Goal: Transaction & Acquisition: Purchase product/service

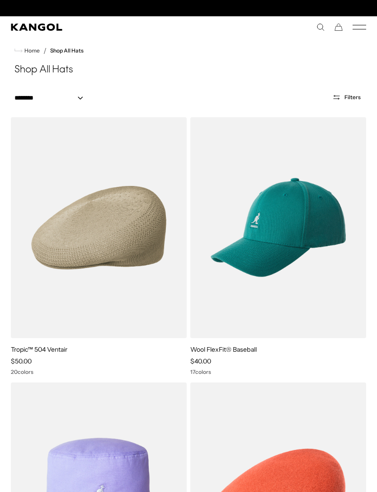
scroll to position [0, 186]
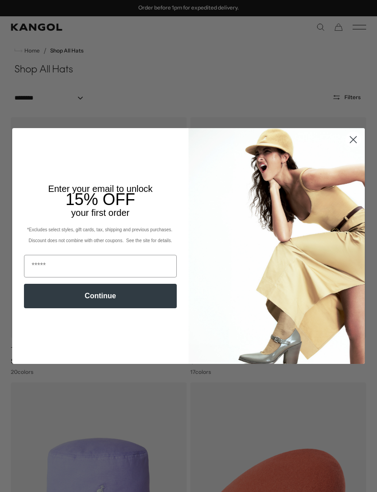
click at [353, 140] on icon "Close dialog" at bounding box center [354, 140] width 6 height 6
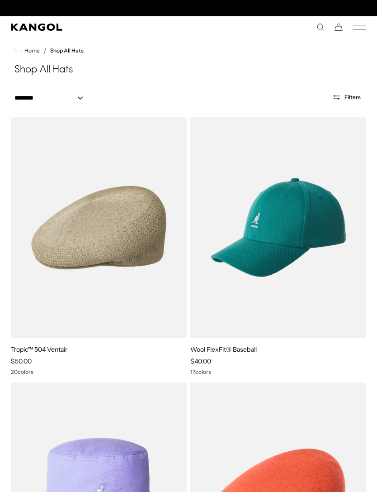
scroll to position [0, 0]
click at [361, 38] on nav "Home / Shop All Hats" at bounding box center [188, 50] width 377 height 25
click at [361, 31] on icon "Mobile Menu" at bounding box center [360, 27] width 14 height 8
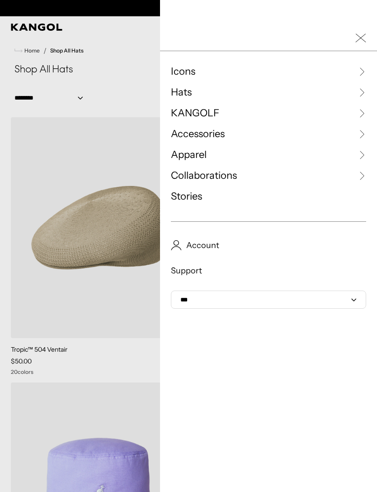
scroll to position [0, 186]
click at [359, 93] on icon at bounding box center [361, 92] width 9 height 9
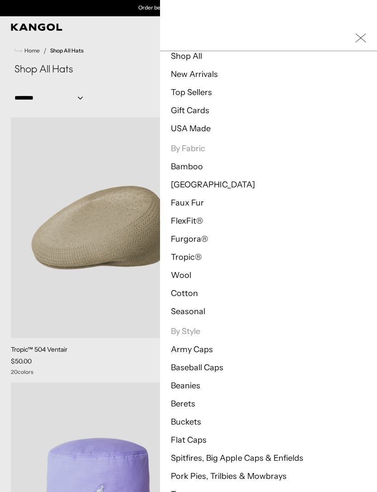
scroll to position [41, 0]
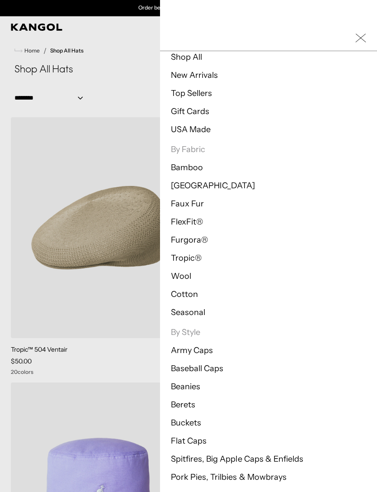
click at [195, 293] on link "Cotton" at bounding box center [184, 294] width 27 height 10
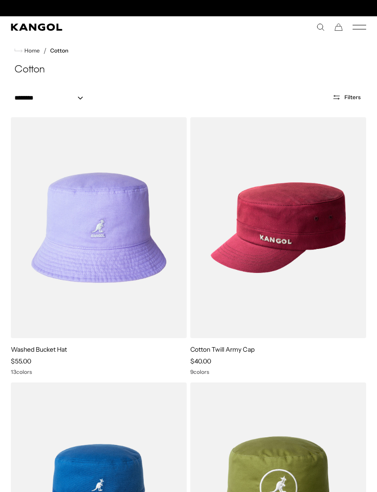
scroll to position [0, 186]
click at [363, 28] on icon "Mobile Menu" at bounding box center [360, 27] width 14 height 8
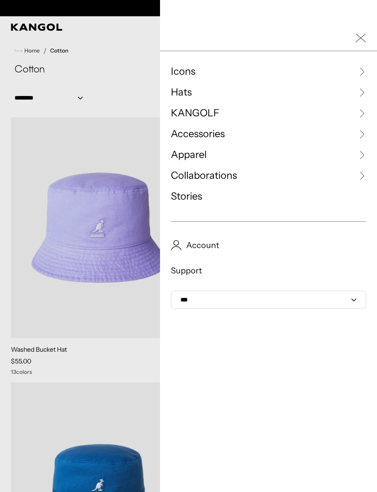
scroll to position [0, 0]
click at [362, 88] on icon at bounding box center [361, 92] width 9 height 9
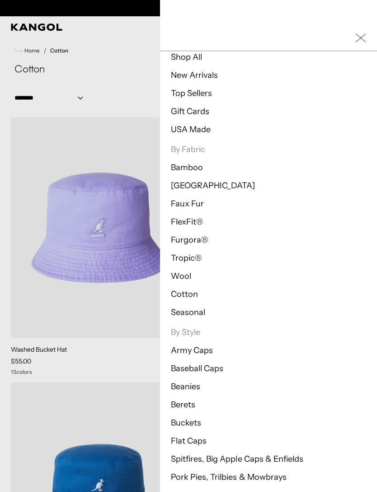
scroll to position [0, 186]
click at [280, 480] on link "Pork Pies, Trilbies & Mowbrays" at bounding box center [229, 477] width 116 height 10
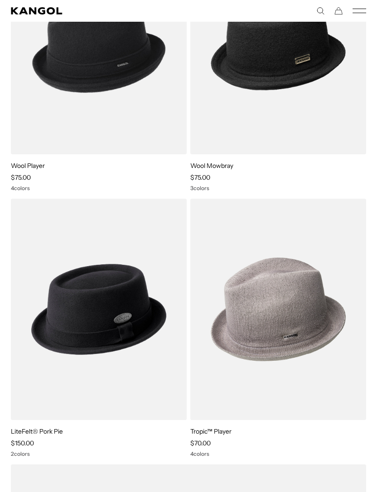
scroll to position [0, 186]
click at [0, 0] on img at bounding box center [0, 0] width 0 height 0
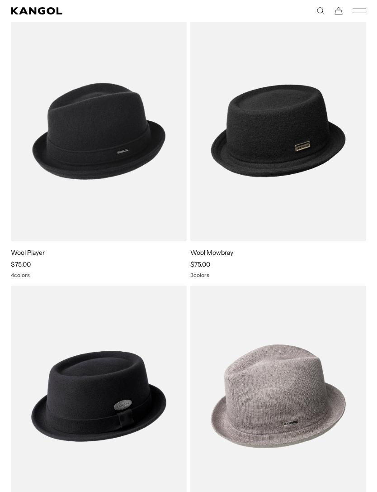
scroll to position [0, 0]
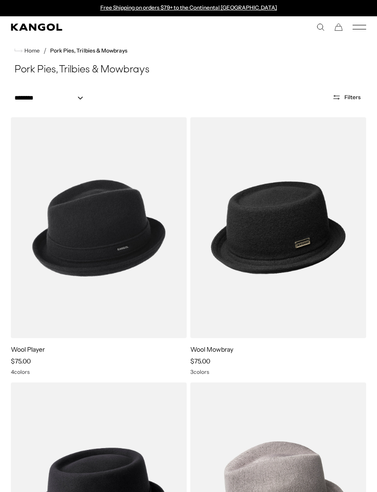
click at [360, 30] on icon "Mobile Menu" at bounding box center [360, 27] width 14 height 8
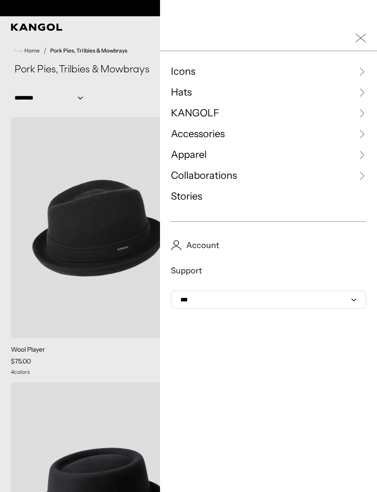
scroll to position [0, 186]
click at [221, 93] on link "Hats" at bounding box center [268, 93] width 195 height 14
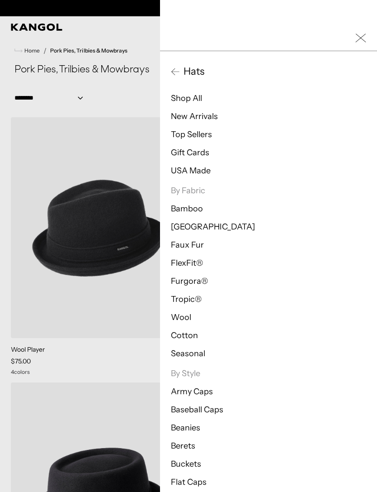
scroll to position [0, 0]
click at [192, 462] on link "Buckets" at bounding box center [186, 464] width 30 height 10
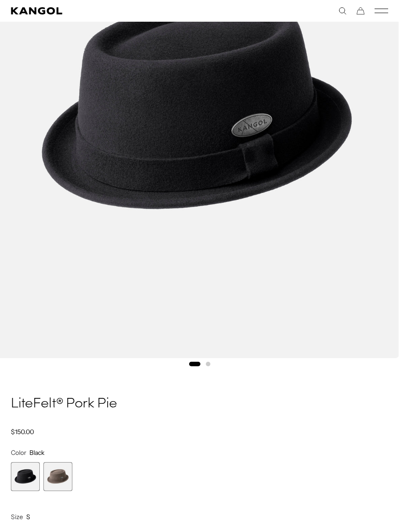
scroll to position [229, 0]
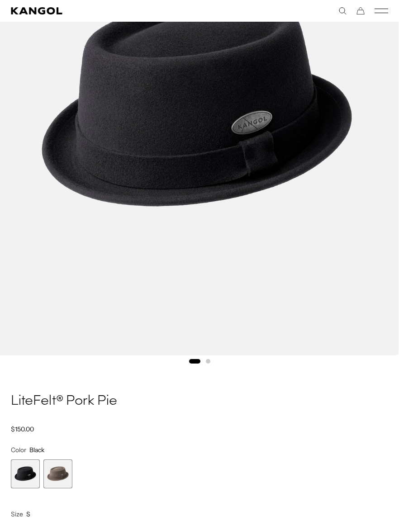
click at [67, 467] on span "2 of 2" at bounding box center [57, 474] width 29 height 29
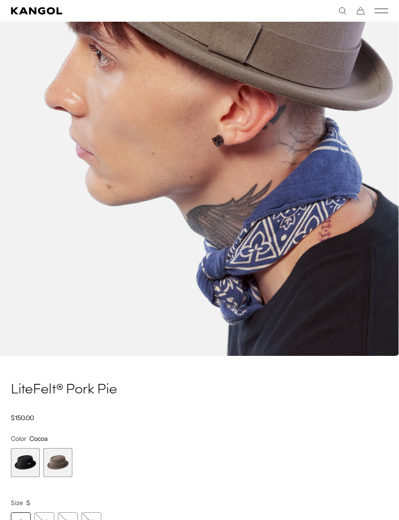
scroll to position [0, 186]
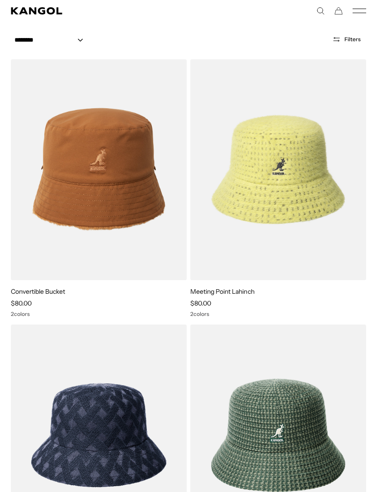
scroll to position [58, 0]
click at [0, 0] on img at bounding box center [0, 0] width 0 height 0
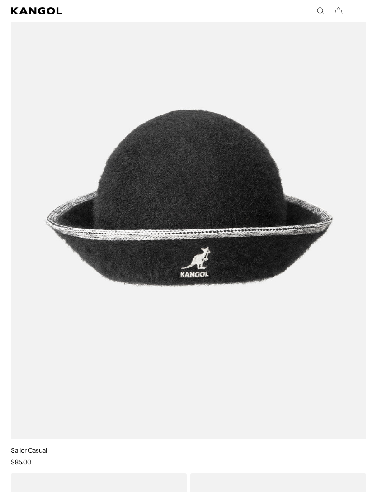
scroll to position [687, 0]
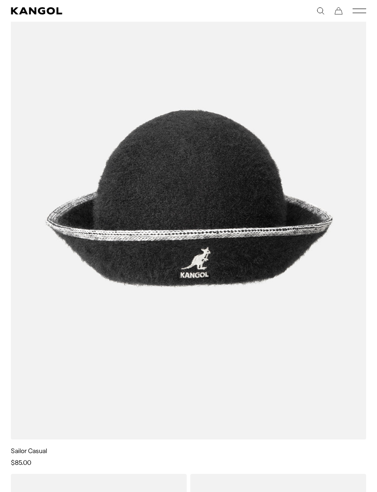
click at [0, 0] on img at bounding box center [0, 0] width 0 height 0
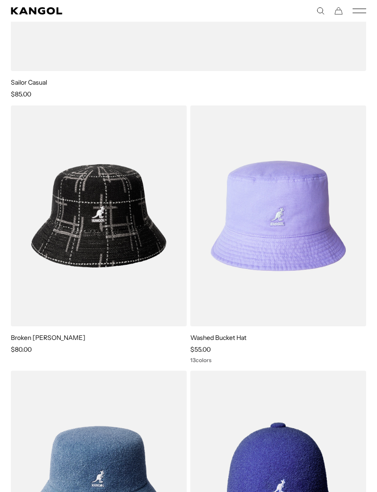
scroll to position [1055, 0]
click at [0, 0] on img at bounding box center [0, 0] width 0 height 0
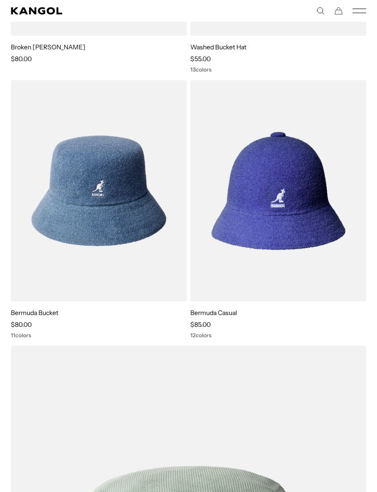
scroll to position [1346, 0]
click at [0, 0] on img at bounding box center [0, 0] width 0 height 0
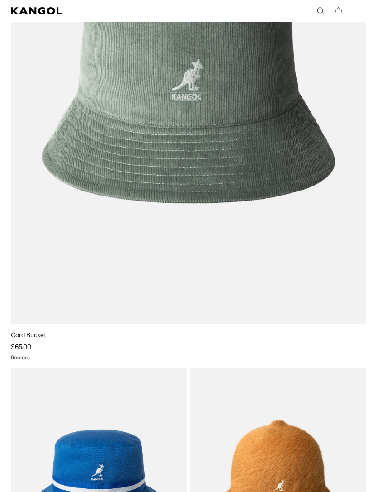
scroll to position [1845, 0]
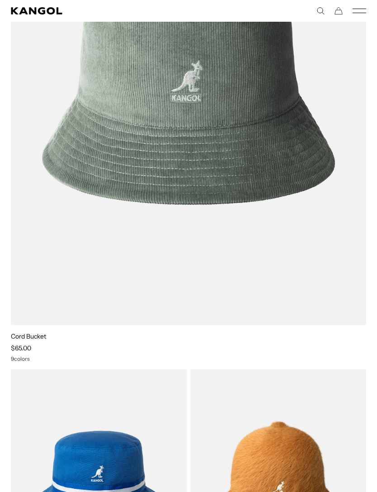
click at [0, 0] on img at bounding box center [0, 0] width 0 height 0
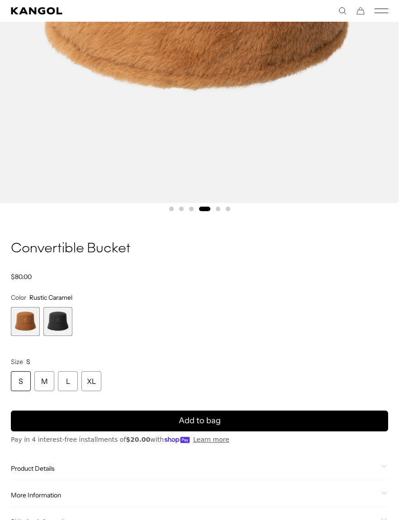
scroll to position [0, 186]
click at [71, 328] on span "2 of 2" at bounding box center [57, 321] width 29 height 29
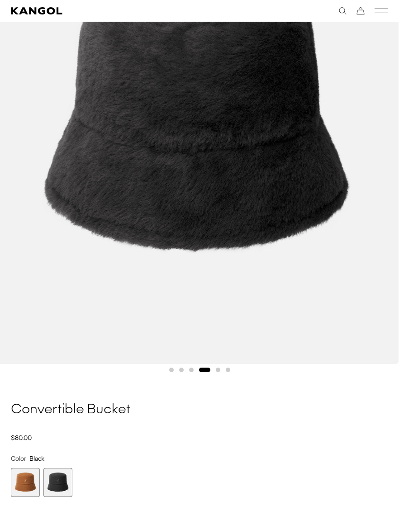
scroll to position [0, 186]
click at [21, 488] on span "1 of 2" at bounding box center [25, 482] width 29 height 29
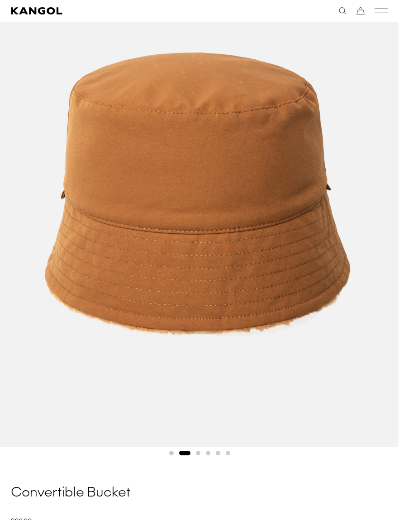
scroll to position [0, 186]
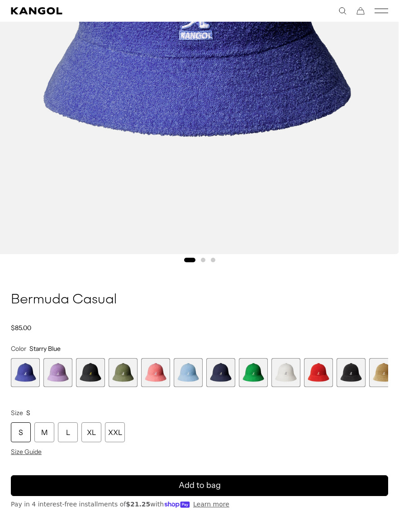
click at [62, 373] on span "2 of 12" at bounding box center [57, 372] width 29 height 29
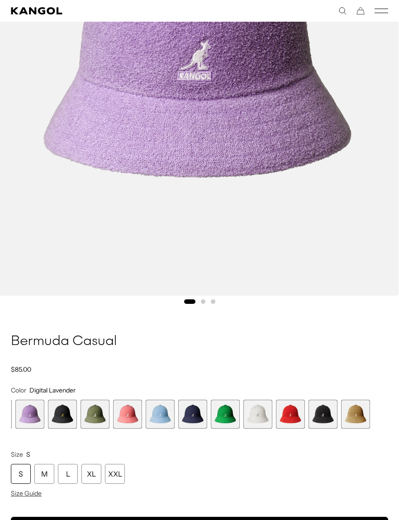
click at [324, 418] on span "11 of 12" at bounding box center [323, 414] width 29 height 29
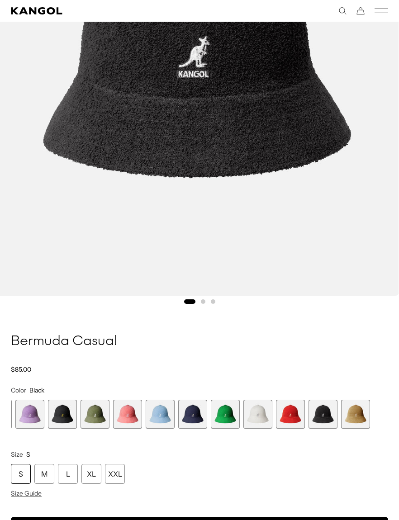
scroll to position [0, 186]
click at [359, 421] on span "12 of 12" at bounding box center [355, 414] width 29 height 29
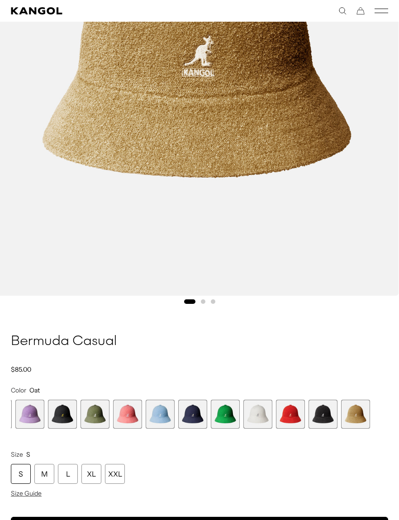
click at [323, 417] on span "11 of 12" at bounding box center [323, 414] width 29 height 29
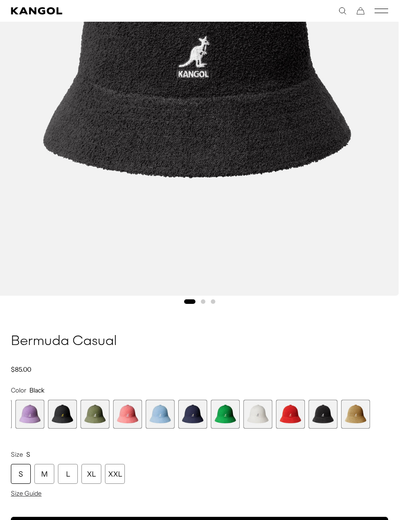
click at [286, 418] on span "10 of 12" at bounding box center [290, 414] width 29 height 29
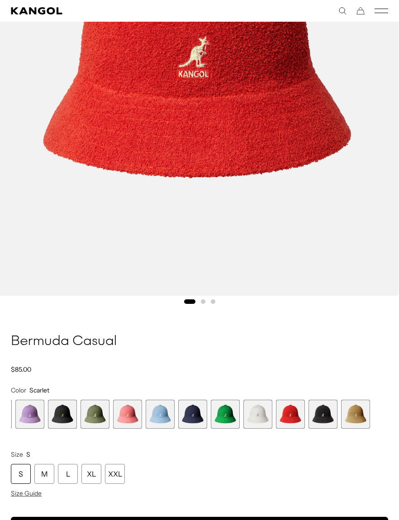
click at [258, 416] on span "9 of 12" at bounding box center [257, 414] width 29 height 29
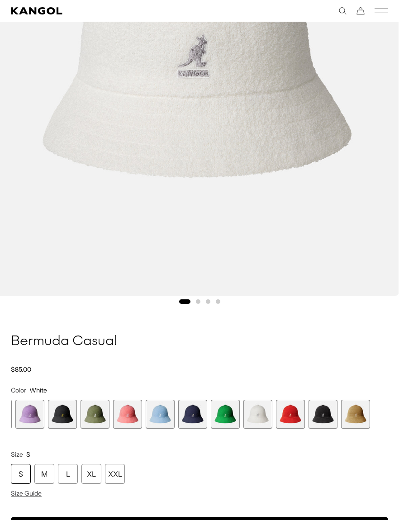
click at [202, 412] on span "7 of 12" at bounding box center [192, 414] width 29 height 29
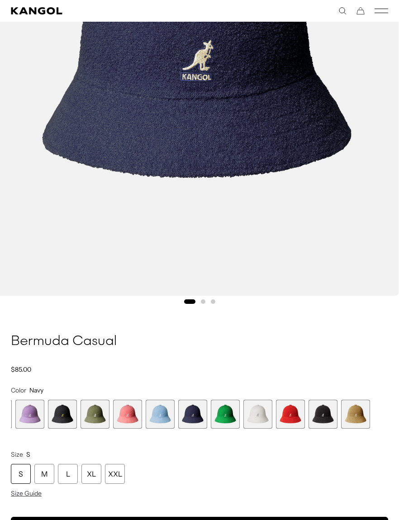
scroll to position [0, 186]
click at [257, 414] on span "9 of 12" at bounding box center [257, 414] width 29 height 29
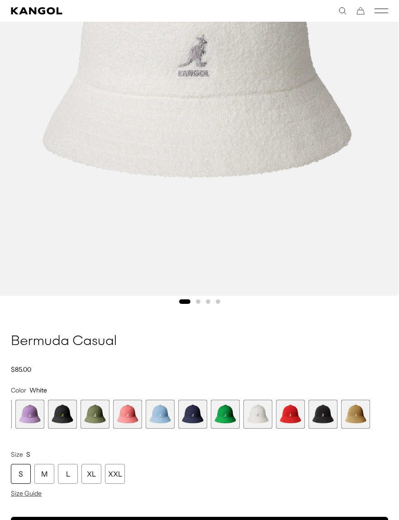
click at [95, 416] on span "4 of 12" at bounding box center [95, 414] width 29 height 29
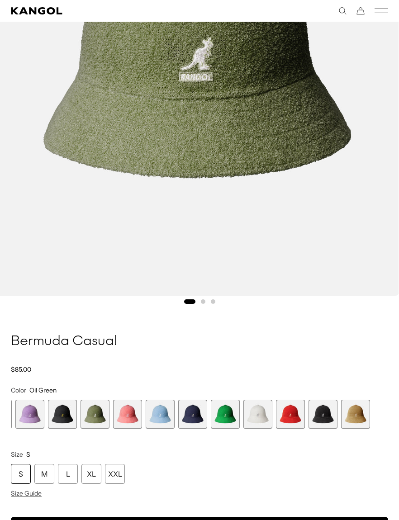
click at [263, 416] on span "9 of 12" at bounding box center [257, 414] width 29 height 29
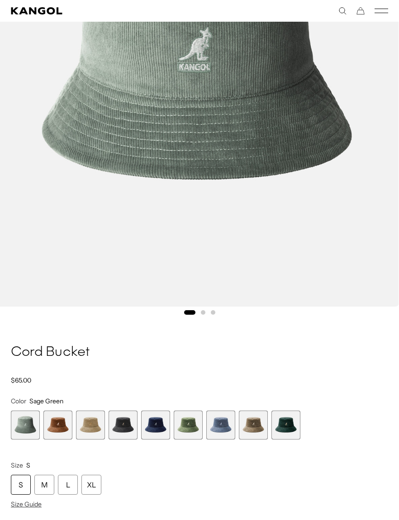
scroll to position [0, 186]
click at [62, 423] on span "2 of 9" at bounding box center [57, 425] width 29 height 29
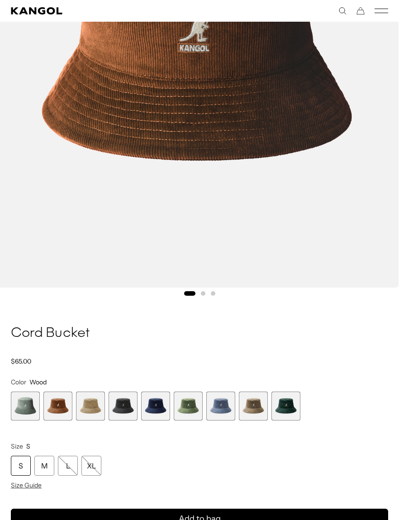
click at [197, 407] on span "6 of 9" at bounding box center [188, 406] width 29 height 29
